Goal: Ask a question: Seek information or help from site administrators or community

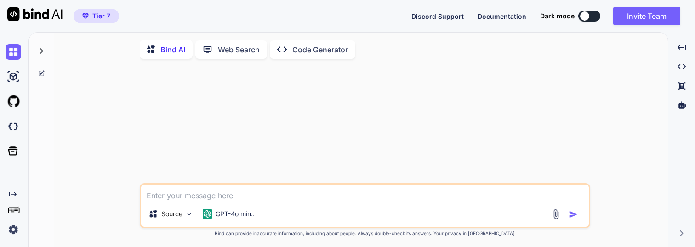
type textarea "x"
click at [201, 194] on textarea at bounding box center [364, 192] width 447 height 17
type textarea "W"
type textarea "x"
type textarea "Wh"
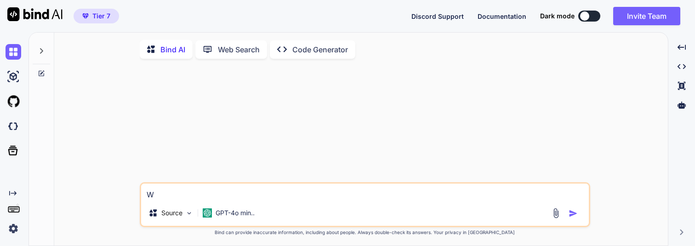
type textarea "x"
type textarea "Wha"
type textarea "x"
type textarea "What"
type textarea "x"
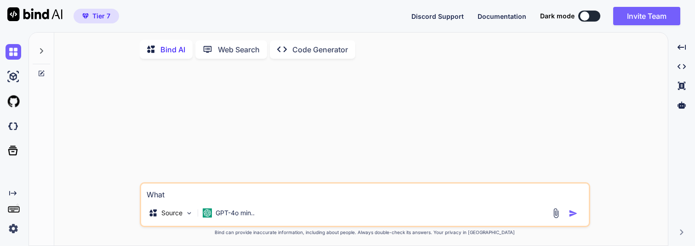
type textarea "What"
type textarea "x"
type textarea "What a"
type textarea "x"
type textarea "What ar"
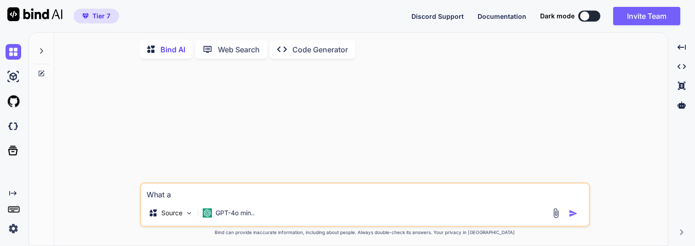
type textarea "x"
type textarea "What are"
type textarea "x"
type textarea "What are"
type textarea "x"
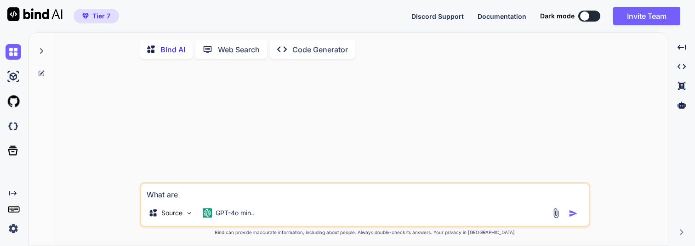
type textarea "What are t"
type textarea "x"
type textarea "What are th"
type textarea "x"
type textarea "What are the"
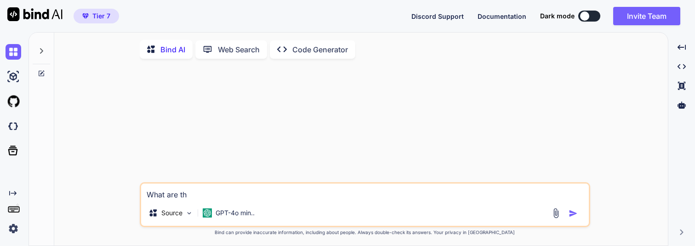
type textarea "x"
type textarea "What are the"
type textarea "x"
type textarea "What are the m"
type textarea "x"
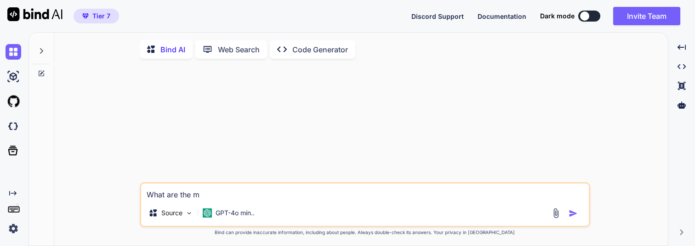
type textarea "What are the mo"
type textarea "x"
type textarea "What are the [DEMOGRAPHIC_DATA]"
type textarea "x"
type textarea "What are the [DEMOGRAPHIC_DATA]"
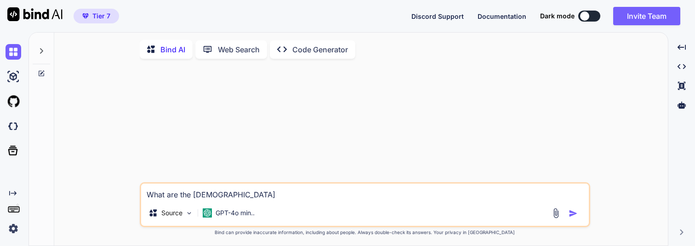
type textarea "x"
type textarea "What are the [DEMOGRAPHIC_DATA]"
type textarea "x"
type textarea "What are the most"
type textarea "x"
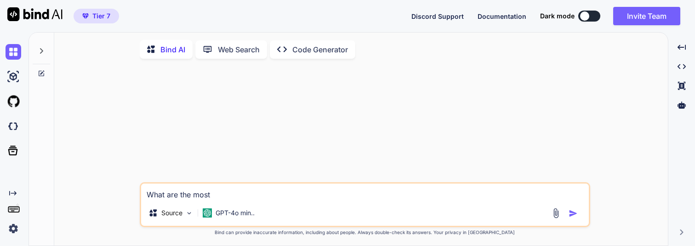
type textarea "What are the most"
type textarea "x"
type textarea "What are the most c"
type textarea "x"
type textarea "What are the most co"
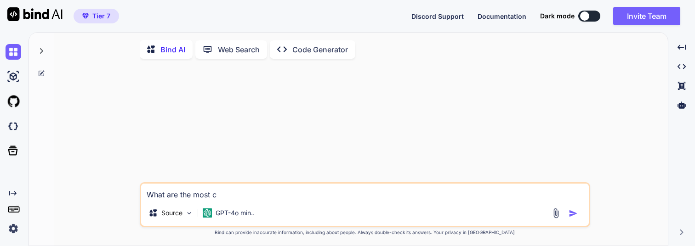
type textarea "x"
type textarea "What are the most com"
type textarea "x"
type textarea "What are the most comm"
type textarea "x"
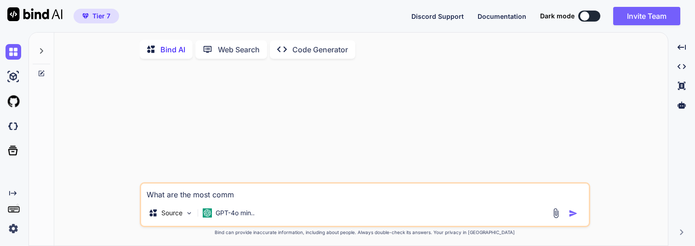
type textarea "What are the most commo"
type textarea "x"
type textarea "What are the most common"
type textarea "x"
type textarea "What are the most common"
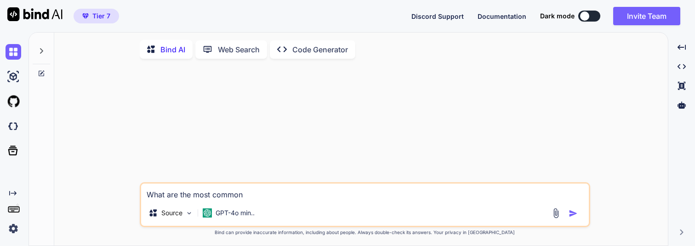
type textarea "x"
type textarea "What are the most common s"
type textarea "x"
type textarea "What are the most common so"
type textarea "x"
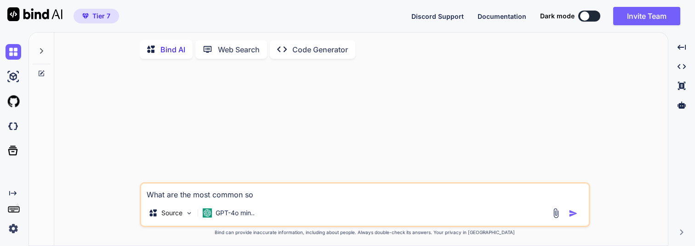
type textarea "What are the most common sot"
type textarea "x"
type textarea "What are the most common sott"
type textarea "x"
type textarea "What are the most common sot"
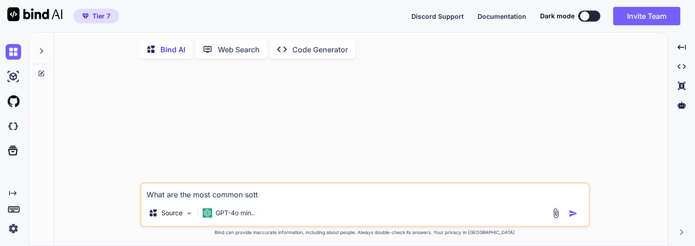
type textarea "x"
type textarea "What are the most common so"
type textarea "x"
type textarea "What are the most common s"
type textarea "x"
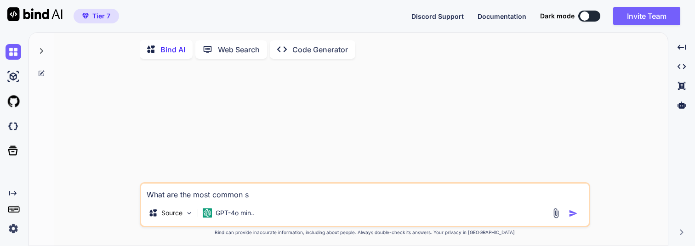
type textarea "W"
type textarea "x"
type textarea "Wh"
type textarea "x"
type textarea "Wha"
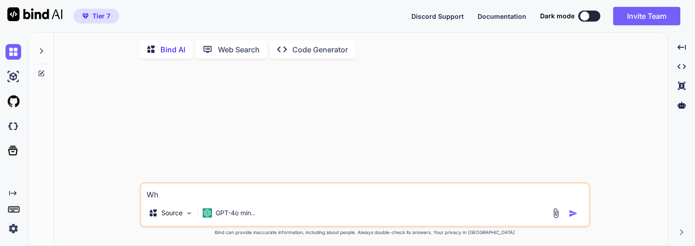
type textarea "x"
type textarea "What"
type textarea "x"
type textarea "Wha"
type textarea "x"
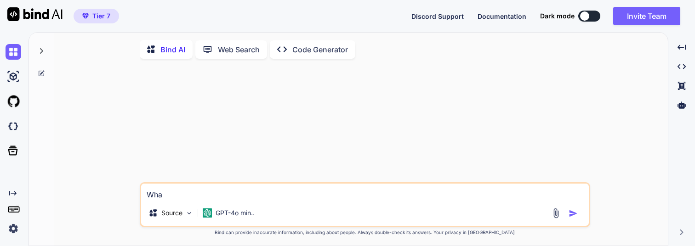
type textarea "Wh"
type textarea "x"
type textarea "W"
type textarea "x"
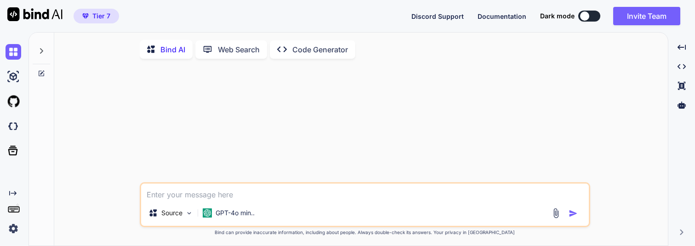
type textarea "D"
type textarea "x"
type textarea "De"
type textarea "x"
type textarea "Des"
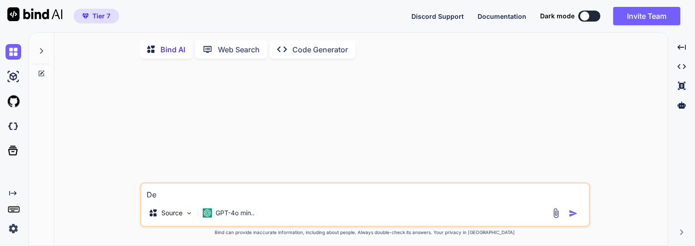
type textarea "x"
type textarea "Desc"
type textarea "x"
type textarea "Descr"
type textarea "x"
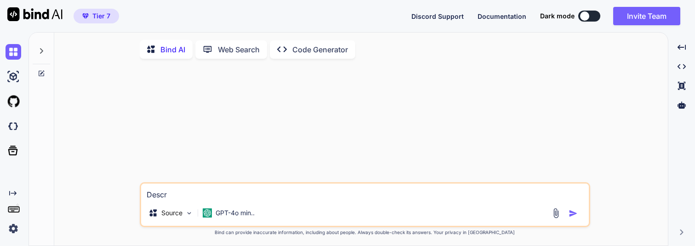
type textarea "Descri"
type textarea "x"
type textarea "Describ"
type textarea "x"
type textarea "Describe"
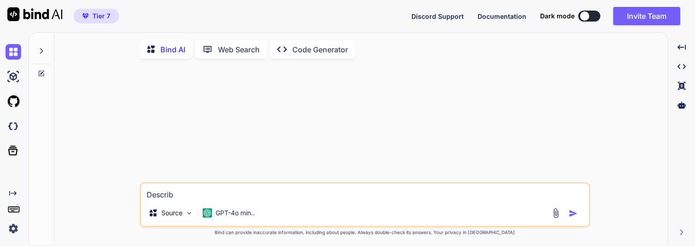
type textarea "x"
type textarea "Describe"
type textarea "x"
type textarea "Describe t"
type textarea "x"
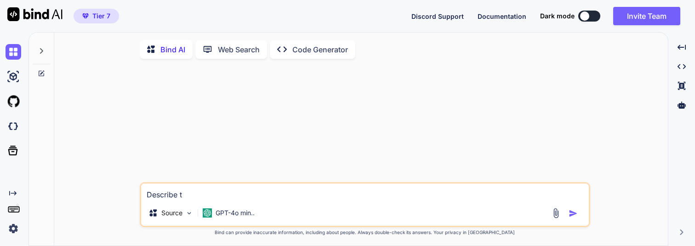
type textarea "Describe th"
type textarea "x"
type textarea "Describe the"
type textarea "x"
type textarea "Describe the"
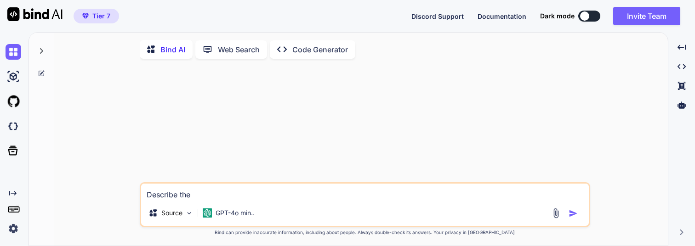
type textarea "x"
type textarea "Describe the h"
type textarea "x"
type textarea "Describe the ha"
type textarea "x"
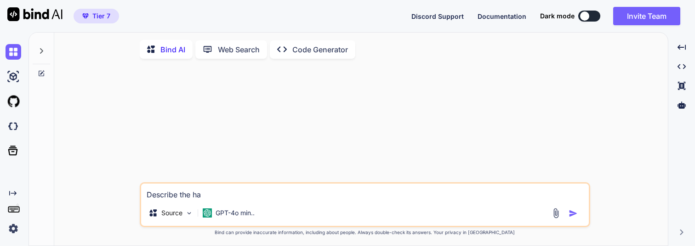
type textarea "Describe the han"
type textarea "x"
type textarea "Describe the [PERSON_NAME]"
type textarea "x"
type textarea "Describe the hanno"
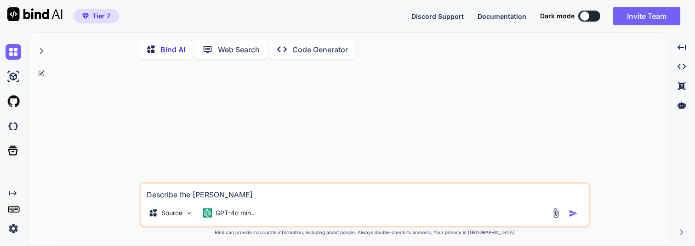
type textarea "x"
type textarea "Describe the hannoi"
type textarea "x"
click at [209, 199] on textarea "Describe the hannoi" at bounding box center [364, 192] width 447 height 17
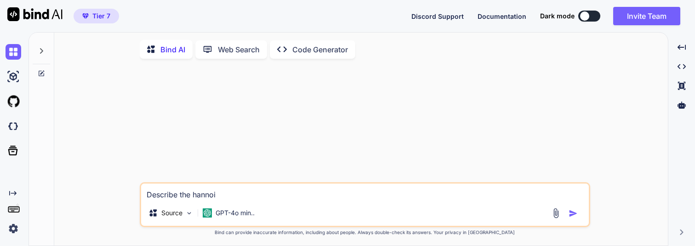
paste textarea "oi tower"
type textarea "Describe the [GEOGRAPHIC_DATA]"
type textarea "x"
click at [263, 198] on textarea "Describe the [GEOGRAPHIC_DATA]" at bounding box center [364, 192] width 447 height 17
type textarea "Describe the [GEOGRAPHIC_DATA]"
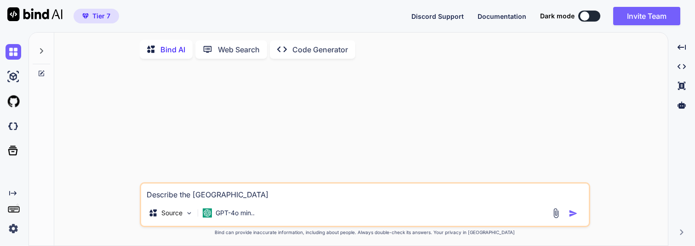
type textarea "x"
type textarea "Describe the [GEOGRAPHIC_DATA] a"
type textarea "x"
type textarea "Describe the [GEOGRAPHIC_DATA] al"
type textarea "x"
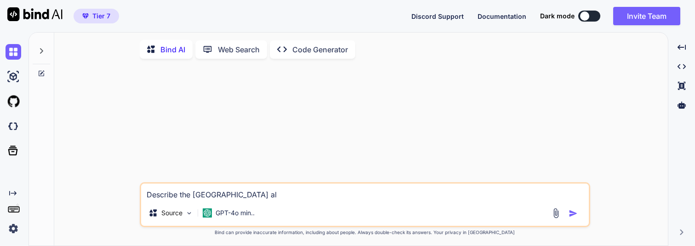
type textarea "Describe the [GEOGRAPHIC_DATA] alg"
type textarea "x"
type textarea "Describe the hanoi tower algo"
type textarea "x"
type textarea "Describe the hanoi tower algor"
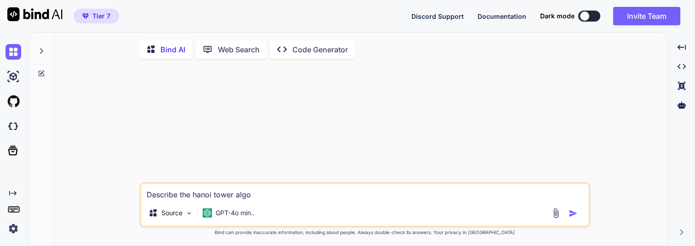
type textarea "x"
type textarea "Describe the hanoi tower algori"
type textarea "x"
type textarea "Describe the hanoi tower algorit"
type textarea "x"
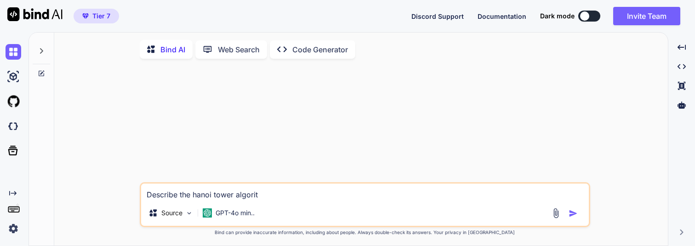
type textarea "Describe the [GEOGRAPHIC_DATA] [GEOGRAPHIC_DATA]"
type textarea "x"
type textarea "Describe the hanoi tower algorithm"
type textarea "x"
type textarea "Describe the hanoi tower algorithm"
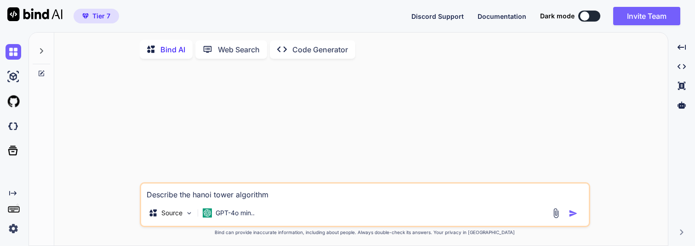
type textarea "x"
click at [200, 198] on textarea "Describe the hanoi tower algorithm" at bounding box center [364, 192] width 447 height 17
click at [198, 198] on textarea "Describe the hanoi tower algorithm" at bounding box center [364, 192] width 447 height 17
type textarea "Describe the anoi tower algorithm"
type textarea "x"
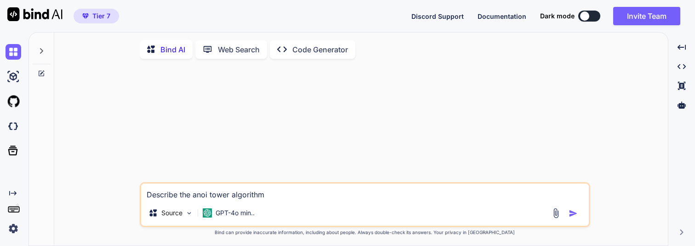
type textarea "Describe the Hanoi tower algorithm"
type textarea "x"
click at [306, 199] on textarea "Describe the Hanoi tower algorithm" at bounding box center [364, 192] width 447 height 17
type textarea "Describe the Hanoi tower algorithm l"
type textarea "x"
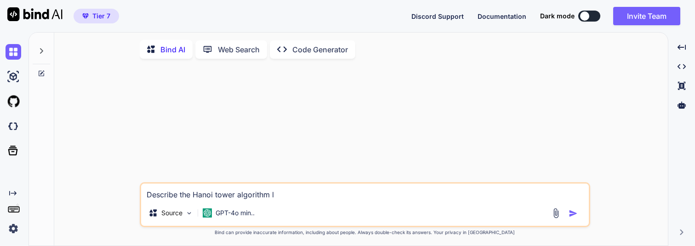
type textarea "Describe the Hanoi tower algorithm li"
type textarea "x"
type textarea "Describe the Hanoi tower algorithm lik"
type textarea "x"
type textarea "Describe the Hanoi tower algorithm like"
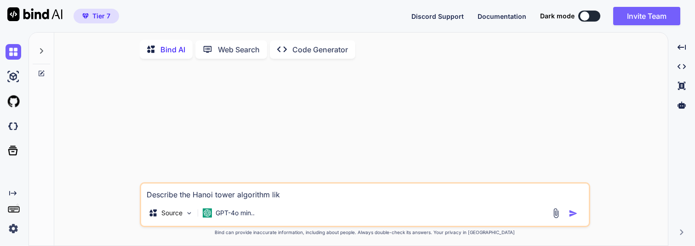
type textarea "x"
type textarea "Describe the Hanoi tower algorithm like"
type textarea "x"
type textarea "Describe the Hanoi tower algorithm like I"
type textarea "x"
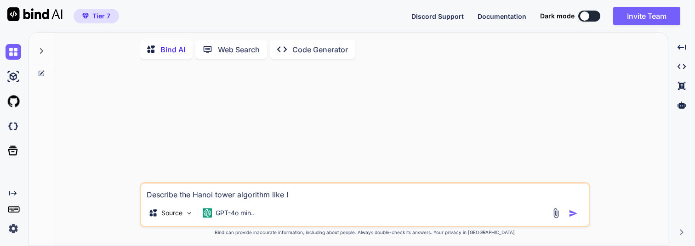
type textarea "Describe the Hanoi tower algorithm like I"
type textarea "x"
type textarea "Describe the Hanoi tower algorithm like I"
type textarea "x"
type textarea "Describe the Hanoi tower algorithm like"
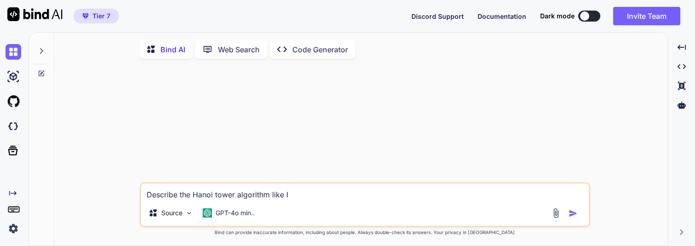
type textarea "x"
type textarea "Describe the Hanoi tower algorithm like a"
type textarea "x"
type textarea "Describe the Hanoi tower algorithm like a"
type textarea "x"
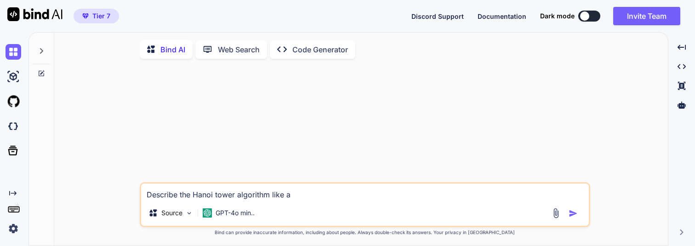
type textarea "Describe the Hanoi tower algorithm like a p"
type textarea "x"
type textarea "Describe the Hanoi tower algorithm like a pr"
type textarea "x"
type textarea "Describe the Hanoi tower algorithm like a pro"
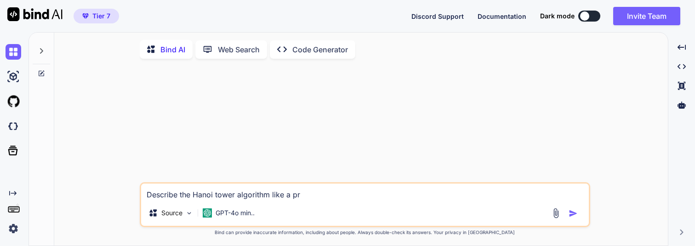
type textarea "x"
type textarea "Describe the Hanoi tower algorithm like a prom"
type textarea "x"
type textarea "Describe the Hanoi tower algorithm like a promt"
type textarea "x"
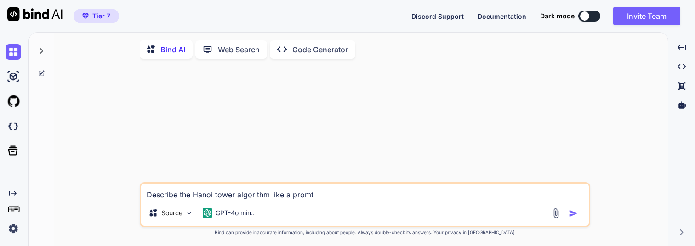
type textarea "Describe the Hanoi tower algorithm like a prom"
type textarea "x"
type textarea "Describe the Hanoi tower algorithm like a pro"
type textarea "x"
type textarea "Describe the Hanoi tower algorithm like a pr"
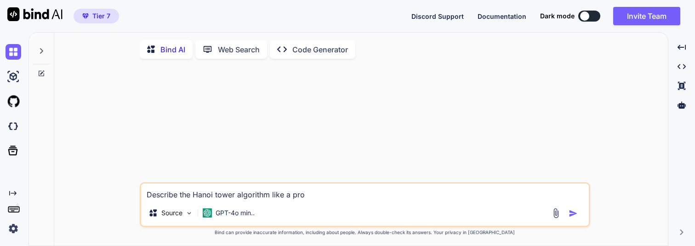
type textarea "x"
type textarea "Describe the Hanoi tower algorithm like a pro"
type textarea "x"
type textarea "Describe the Hanoi tower algorithm like a prom"
type textarea "x"
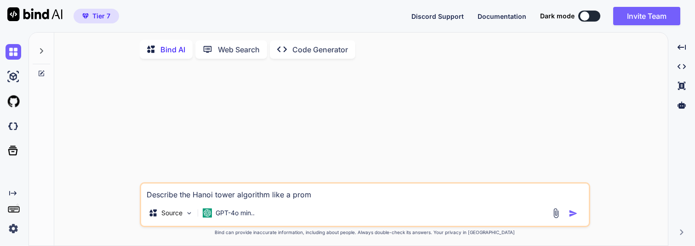
type textarea "Describe the Hanoi tower algorithm like a promt"
type textarea "x"
type textarea "Describe the Hanoi tower algorithm like a promt"
type textarea "x"
type textarea "Describe the Hanoi tower algorithm like a promt t"
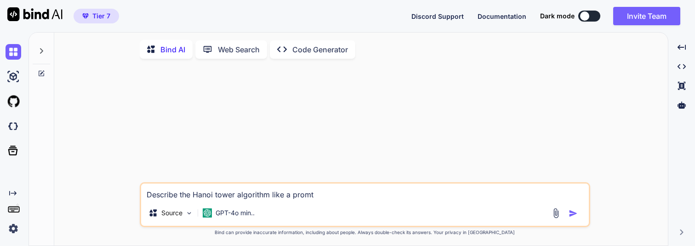
type textarea "x"
type textarea "Describe the Hanoi tower algorithm like a promt to"
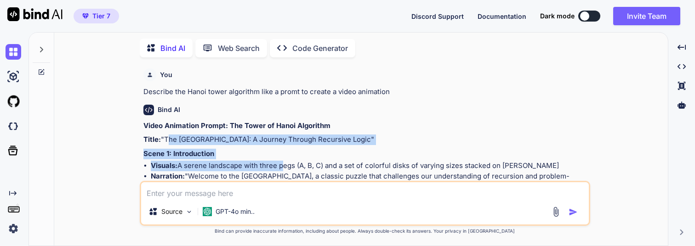
drag, startPoint x: 165, startPoint y: 140, endPoint x: 282, endPoint y: 164, distance: 119.1
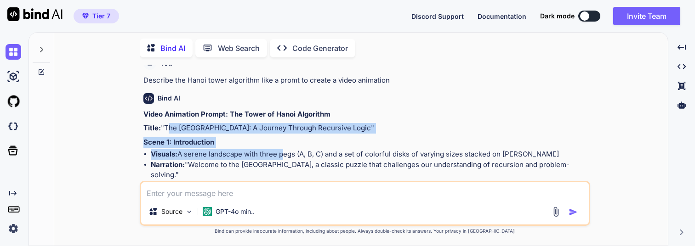
scroll to position [14, 0]
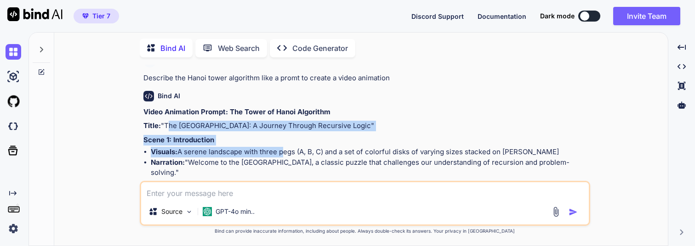
click at [248, 124] on p "Title: "The Tower of [GEOGRAPHIC_DATA]: A Journey Through Recursive Logic"" at bounding box center [365, 126] width 445 height 11
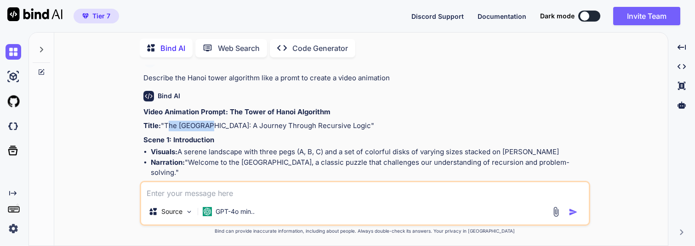
drag, startPoint x: 164, startPoint y: 126, endPoint x: 207, endPoint y: 130, distance: 42.9
click at [207, 130] on p "Title: "The Tower of [GEOGRAPHIC_DATA]: A Journey Through Recursive Logic"" at bounding box center [365, 126] width 445 height 11
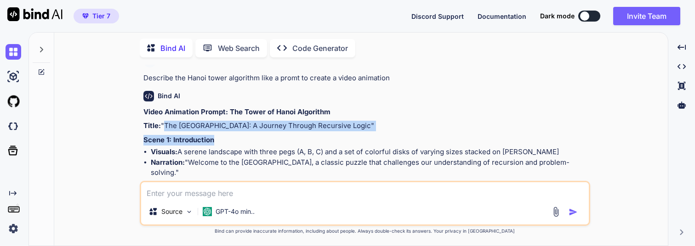
drag, startPoint x: 163, startPoint y: 126, endPoint x: 216, endPoint y: 138, distance: 54.2
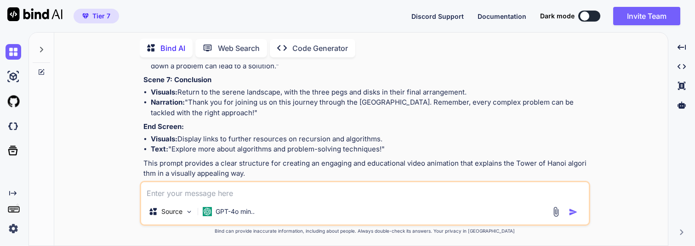
scroll to position [408, 0]
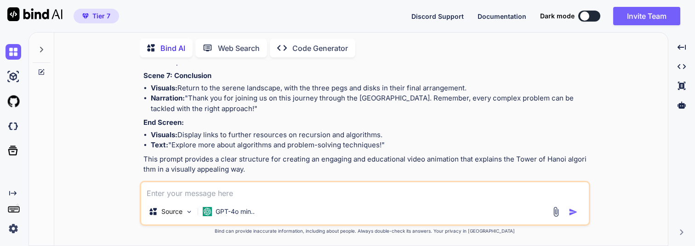
click at [392, 140] on li "Text: "Explore more about algorithms and problem-solving techniques!"" at bounding box center [369, 145] width 437 height 11
copy div ""The Tower of [GEOGRAPHIC_DATA]: A Journey Through Recursive Logic" Scene 1: In…"
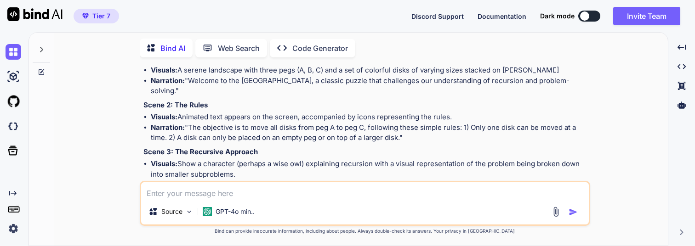
scroll to position [0, 0]
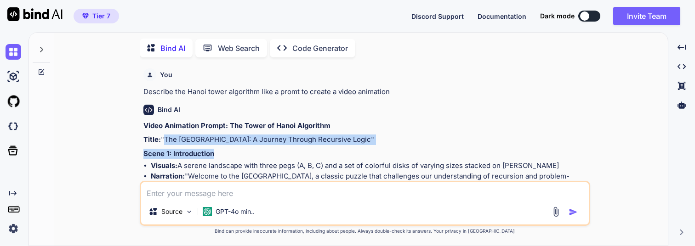
click at [17, 224] on img at bounding box center [14, 229] width 16 height 16
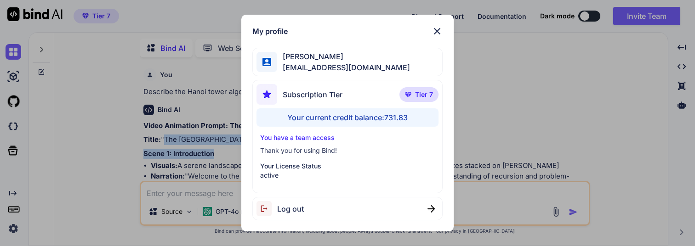
click at [437, 30] on img at bounding box center [436, 31] width 11 height 11
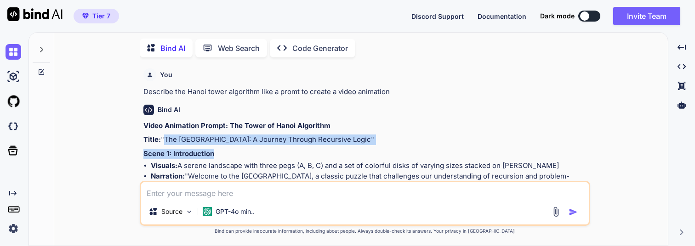
click at [225, 189] on textarea at bounding box center [364, 190] width 447 height 17
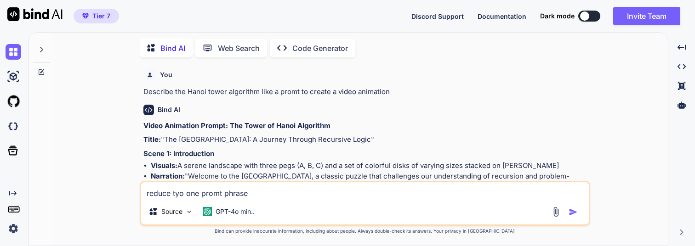
click at [209, 192] on textarea "reduce tyo one promt phrase" at bounding box center [364, 190] width 447 height 17
click at [177, 191] on textarea "reduce tyo one prompt phrase" at bounding box center [364, 190] width 447 height 17
click at [258, 196] on textarea "reduce to one prompt phrase" at bounding box center [364, 190] width 447 height 17
click at [575, 211] on img "button" at bounding box center [572, 212] width 9 height 9
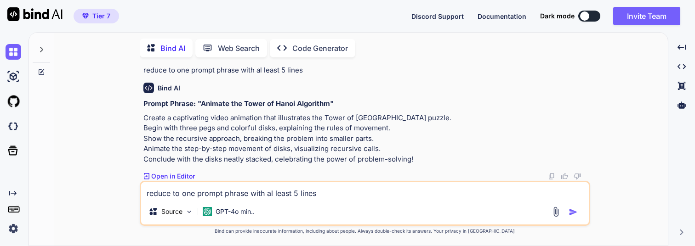
scroll to position [569, 0]
drag, startPoint x: 141, startPoint y: 94, endPoint x: 418, endPoint y: 174, distance: 288.7
click at [418, 174] on div "You Describe the Hanoi tower algorithm like a promt to create a video animation…" at bounding box center [365, 155] width 450 height 181
copy p "Create a captivating video animation that illustrates the Tower of [GEOGRAPHIC_…"
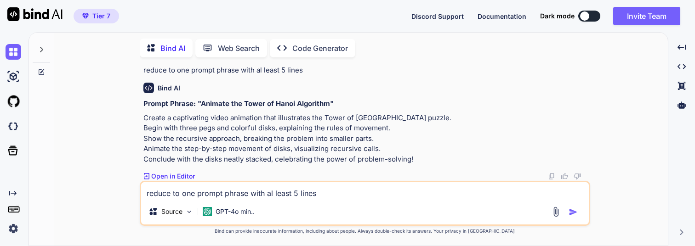
copy p "Create a captivating video animation that illustrates the Tower of [GEOGRAPHIC_…"
click at [203, 194] on textarea "reduce to one prompt phrase with al least 5 lines" at bounding box center [364, 190] width 447 height 17
click at [185, 197] on textarea "Create" at bounding box center [364, 190] width 447 height 17
click at [196, 194] on textarea "Create a promt to descrive" at bounding box center [364, 190] width 447 height 17
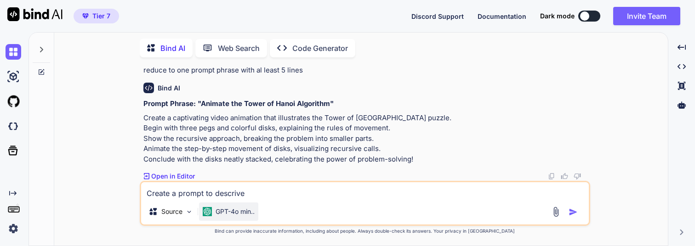
click at [241, 209] on p "GPT-4o min.." at bounding box center [234, 211] width 39 height 9
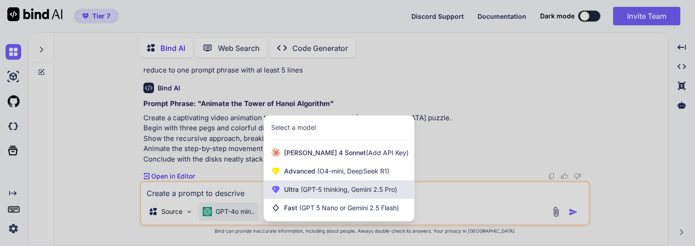
click at [304, 195] on div "Ultra (GPT-5 thinking, Gemini 2.5 Pro)" at bounding box center [339, 190] width 150 height 18
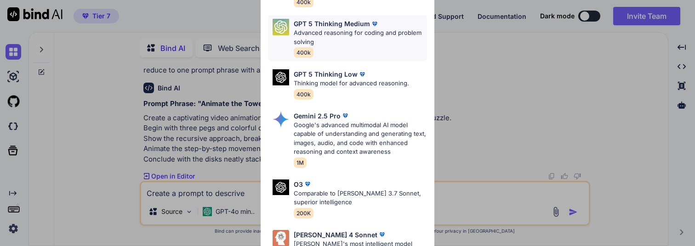
scroll to position [95, 0]
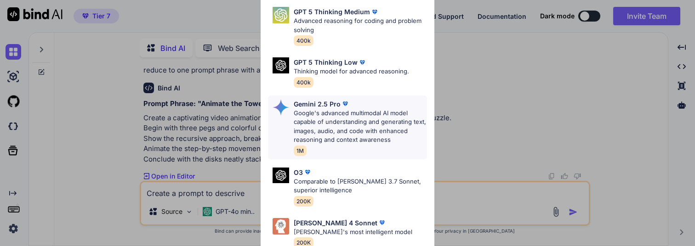
click at [339, 114] on p "Google's advanced multimodal AI model capable of understanding and generating t…" at bounding box center [360, 127] width 133 height 36
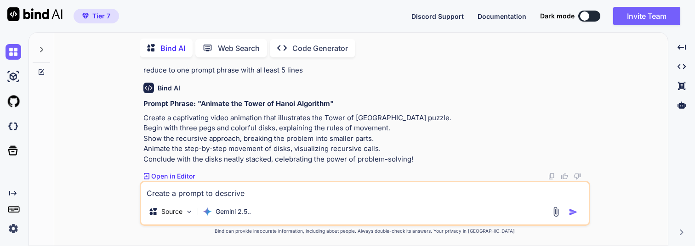
click at [280, 195] on textarea "Create a prompt to descrive" at bounding box center [364, 190] width 447 height 17
click at [261, 193] on textarea "Create a prompt to descrive a" at bounding box center [364, 190] width 447 height 17
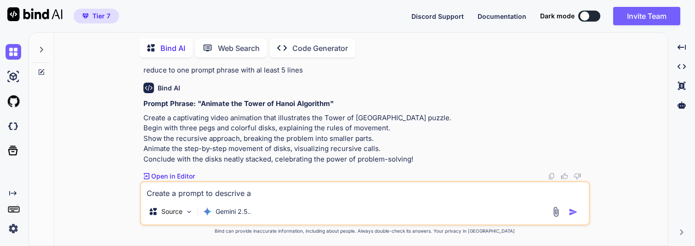
click at [261, 193] on textarea "Create a prompt to descrive a" at bounding box center [364, 190] width 447 height 17
drag, startPoint x: 261, startPoint y: 193, endPoint x: 216, endPoint y: 193, distance: 44.6
click at [216, 193] on textarea "Create a prompt to descrive a" at bounding box center [364, 190] width 447 height 17
click at [278, 196] on textarea "Create a prompt to create a trivia of Star Wars with fun facts" at bounding box center [364, 190] width 447 height 17
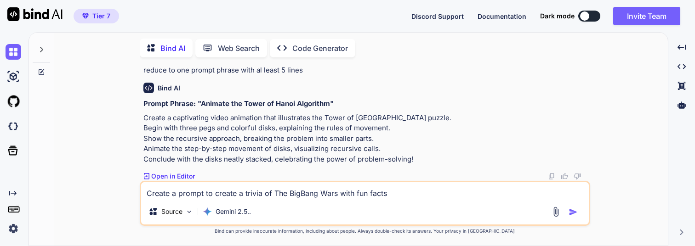
click at [330, 196] on textarea "Create a prompt to create a trivia of The BigBang Wars with fun facts" at bounding box center [364, 190] width 447 height 17
click at [269, 195] on textarea "Create a prompt to create a trivia of The BigBang Theory tv show with fun facts" at bounding box center [364, 190] width 447 height 17
click at [267, 194] on textarea "Create a prompt to create a trivia of The BigBang Theory tv show with fun facts" at bounding box center [364, 190] width 447 height 17
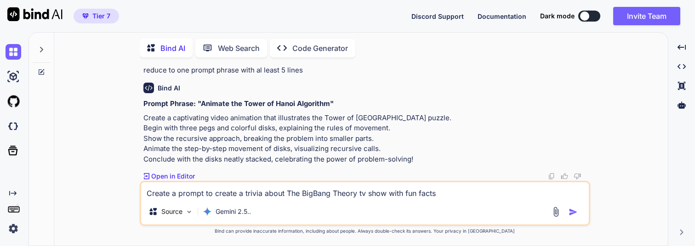
click at [447, 193] on textarea "Create a prompt to create a trivia about The BigBang Theory tv show with fun fa…" at bounding box center [364, 190] width 447 height 17
click at [283, 193] on textarea "Create a prompt to create a trivia about The BigBang Theory tv show with fun fa…" at bounding box center [364, 190] width 447 height 17
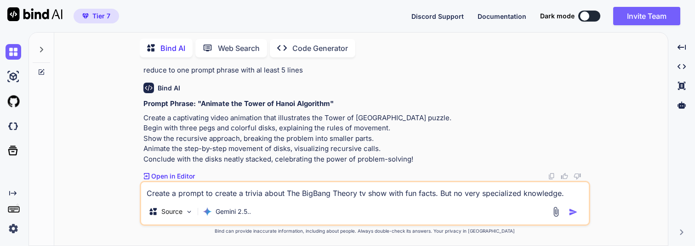
click at [571, 192] on textarea "Create a prompt to create a trivia about The BigBang Theory tv show with fun fa…" at bounding box center [364, 190] width 447 height 17
click at [571, 207] on div at bounding box center [565, 212] width 31 height 11
click at [571, 210] on img "button" at bounding box center [572, 212] width 9 height 9
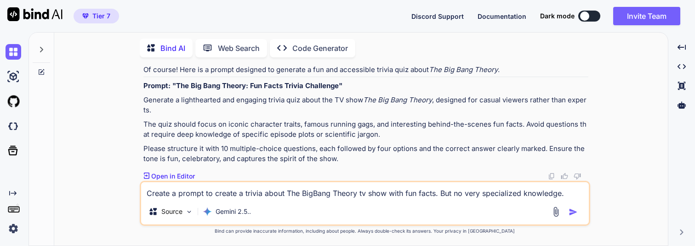
scroll to position [759, 0]
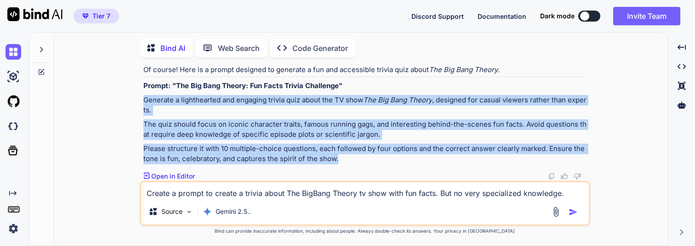
drag, startPoint x: 144, startPoint y: 99, endPoint x: 358, endPoint y: 159, distance: 222.4
click at [358, 159] on div "Of course! Here is a prompt designed to generate a fun and accessible trivia qu…" at bounding box center [365, 115] width 445 height 100
copy div "Generate a lighthearted and engaging trivia quiz about the TV show The Big Bang…"
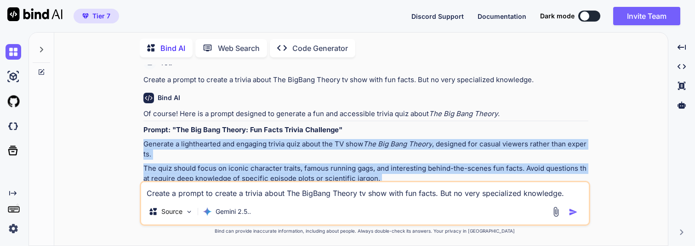
scroll to position [666, 0]
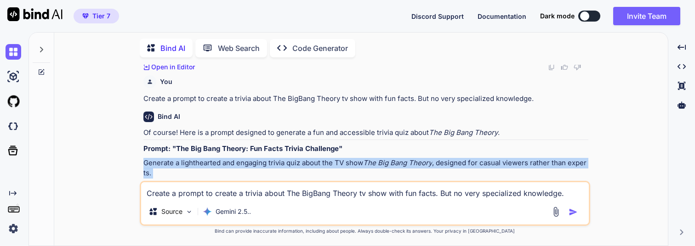
click at [258, 104] on p "Create a prompt to create a trivia about The BigBang Theory tv show with fun fa…" at bounding box center [365, 99] width 445 height 11
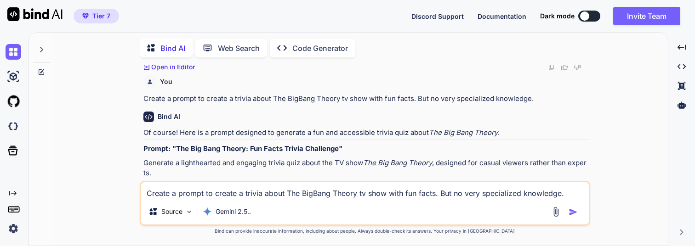
click at [258, 104] on p "Create a prompt to create a trivia about The BigBang Theory tv show with fun fa…" at bounding box center [365, 99] width 445 height 11
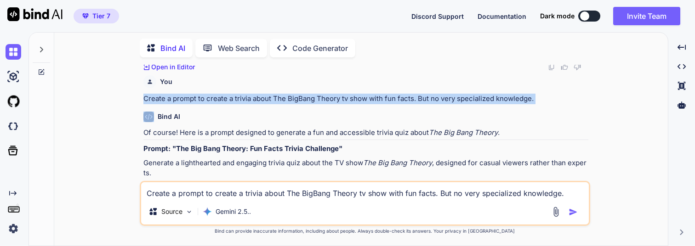
copy p "Create a prompt to create a trivia about The BigBang Theory tv show with fun fa…"
